Goal: Task Accomplishment & Management: Use online tool/utility

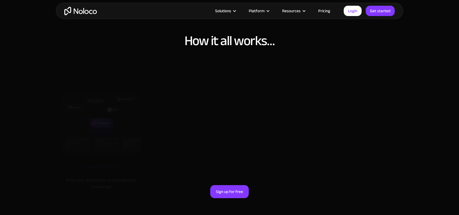
scroll to position [1844, 0]
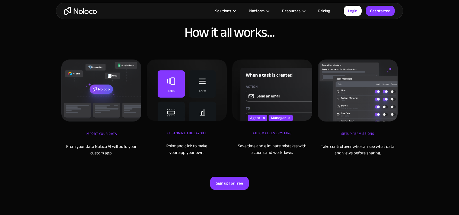
click at [321, 11] on link "Pricing" at bounding box center [323, 10] width 25 height 7
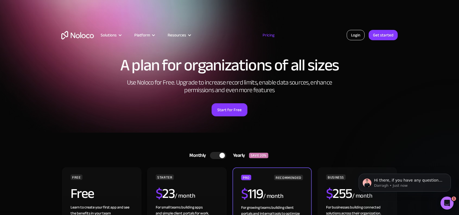
click at [352, 36] on link "Login" at bounding box center [356, 35] width 18 height 10
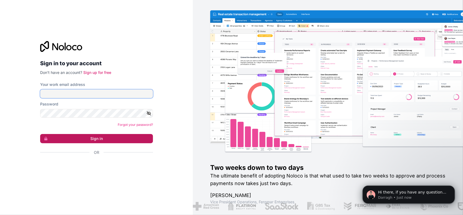
type input "[EMAIL_ADDRESS][DOMAIN_NAME]"
click at [81, 135] on button "Sign in" at bounding box center [96, 138] width 113 height 9
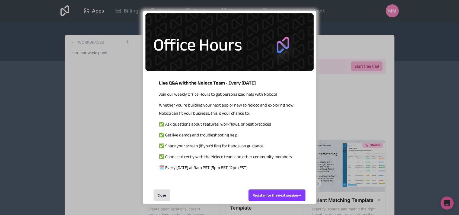
click at [166, 192] on div "Close" at bounding box center [161, 195] width 17 height 12
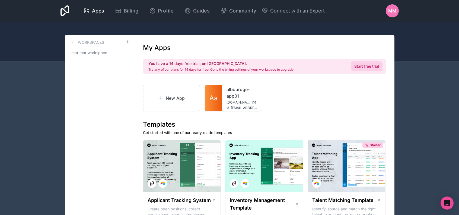
click at [375, 63] on link "Start free trial" at bounding box center [366, 66] width 31 height 10
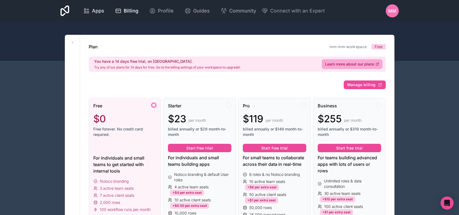
click at [93, 10] on span "Apps" at bounding box center [98, 11] width 12 height 8
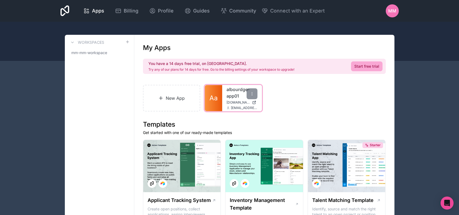
click at [226, 90] on link "albourdge-app01" at bounding box center [241, 92] width 31 height 13
click at [174, 97] on link "New App" at bounding box center [171, 98] width 57 height 27
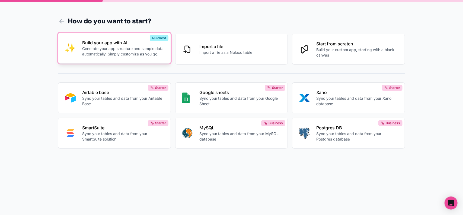
click at [106, 45] on p "Build your app with AI" at bounding box center [123, 42] width 82 height 7
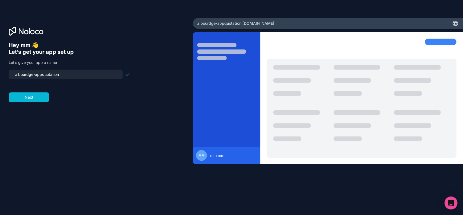
click at [43, 77] on input "albourdge-appquotation" at bounding box center [65, 75] width 107 height 8
type input "albourdge-app-quotation"
click at [40, 94] on button "Next" at bounding box center [29, 97] width 40 height 10
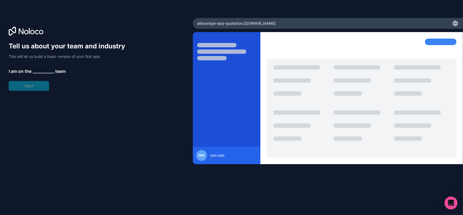
click at [45, 68] on span "__________" at bounding box center [44, 71] width 22 height 7
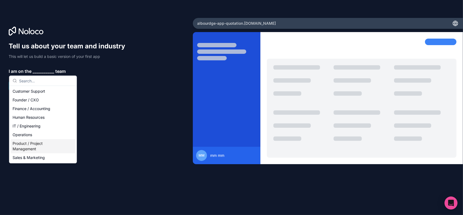
click at [56, 145] on div "Product / Project Management" at bounding box center [42, 146] width 65 height 14
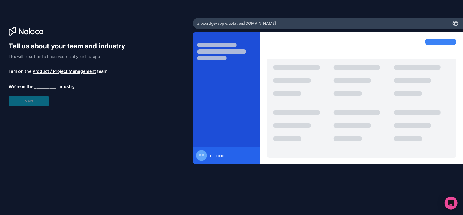
click at [38, 85] on span "__________" at bounding box center [45, 86] width 22 height 7
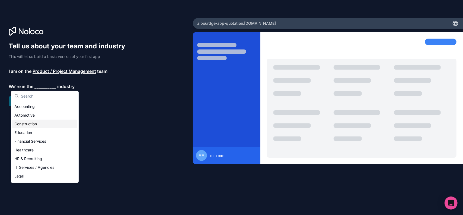
click at [43, 124] on div "Construction" at bounding box center [44, 123] width 65 height 9
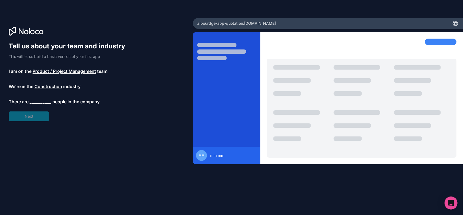
click at [41, 102] on span "__________" at bounding box center [41, 101] width 22 height 7
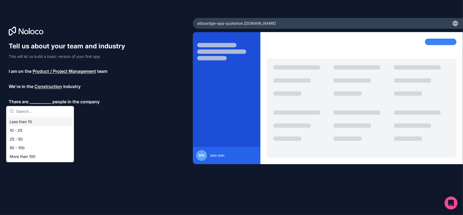
click at [40, 124] on div "Less than 10" at bounding box center [40, 121] width 65 height 9
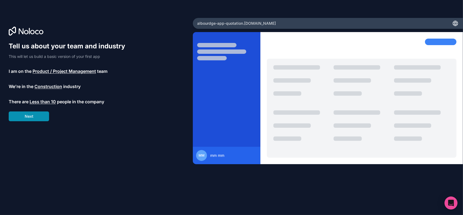
click at [30, 115] on button "Next" at bounding box center [29, 116] width 40 height 10
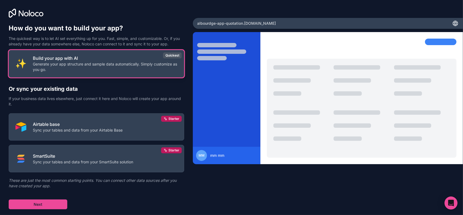
click at [126, 64] on p "Generate your app structure and sample data automatically. Simply customize as …" at bounding box center [105, 66] width 145 height 11
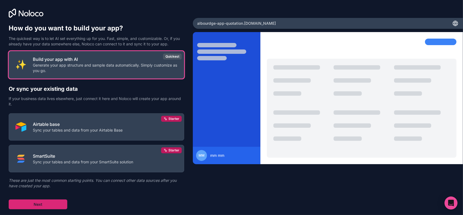
click at [60, 201] on button "Next" at bounding box center [38, 204] width 59 height 10
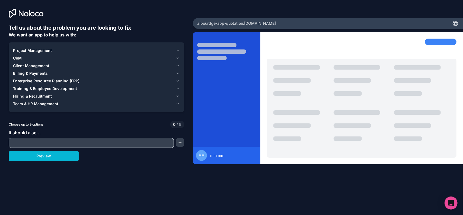
click at [43, 71] on span "Billing & Payments" at bounding box center [30, 73] width 35 height 5
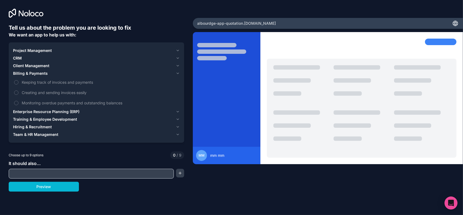
click at [66, 110] on span "Enterprise Resource Planning (ERP)" at bounding box center [46, 111] width 66 height 5
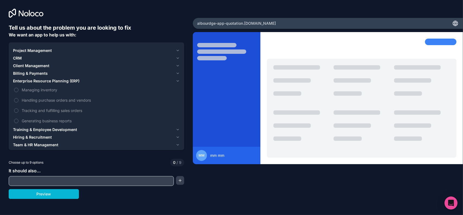
click at [35, 66] on span "Client Management" at bounding box center [31, 65] width 36 height 5
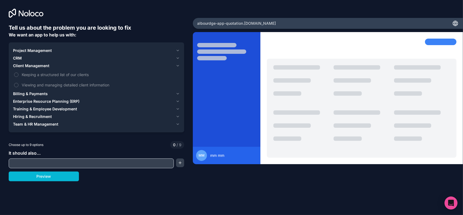
click at [19, 56] on span "CRM" at bounding box center [17, 57] width 9 height 5
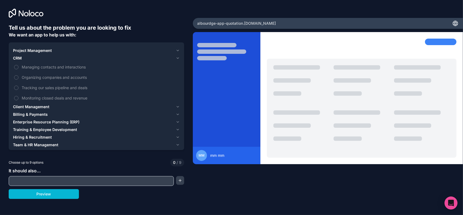
click at [35, 50] on span "Project Management" at bounding box center [32, 50] width 39 height 5
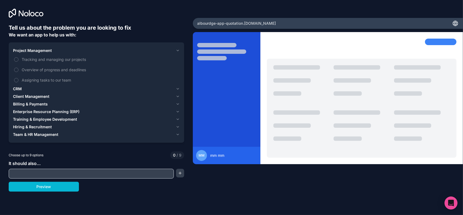
click at [37, 110] on span "Enterprise Resource Planning (ERP)" at bounding box center [46, 111] width 66 height 5
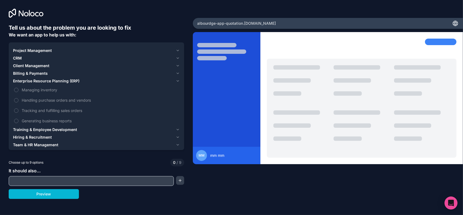
click at [22, 72] on span "Billing & Payments" at bounding box center [30, 73] width 35 height 5
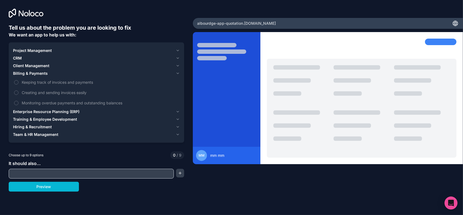
click at [56, 173] on input "text" at bounding box center [91, 173] width 162 height 8
type input "create and track quotations"
click at [61, 185] on button "Preview" at bounding box center [44, 186] width 70 height 10
click at [15, 82] on button "Keeping track of invoices and payments" at bounding box center [16, 82] width 4 height 4
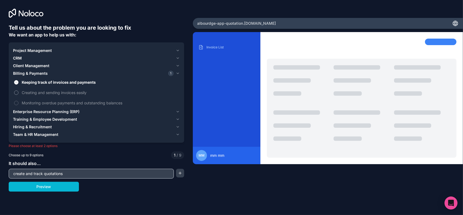
click at [17, 93] on button "Creating and sending invoices easily" at bounding box center [16, 92] width 4 height 4
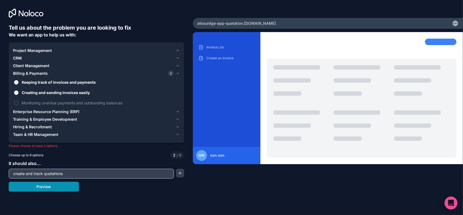
click at [61, 185] on button "Preview" at bounding box center [44, 186] width 70 height 10
